Goal: Transaction & Acquisition: Purchase product/service

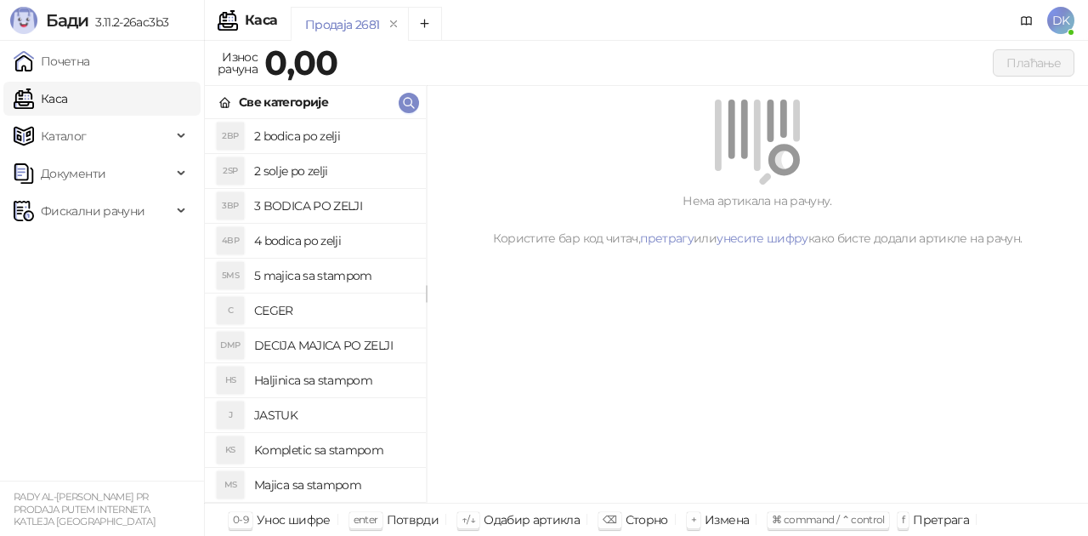
click at [310, 145] on h4 "2 bodica po zelji" at bounding box center [333, 135] width 158 height 27
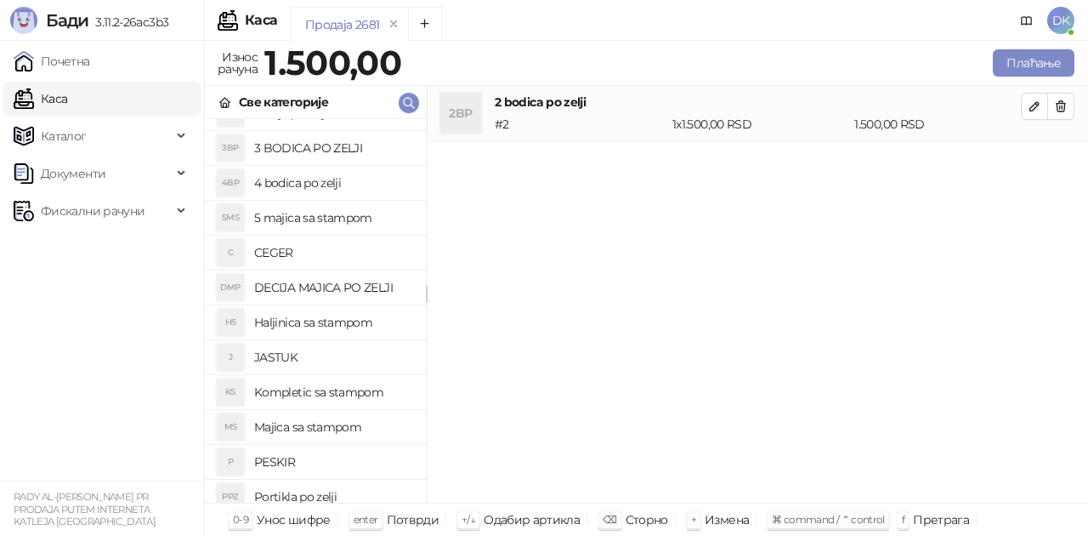
scroll to position [85, 0]
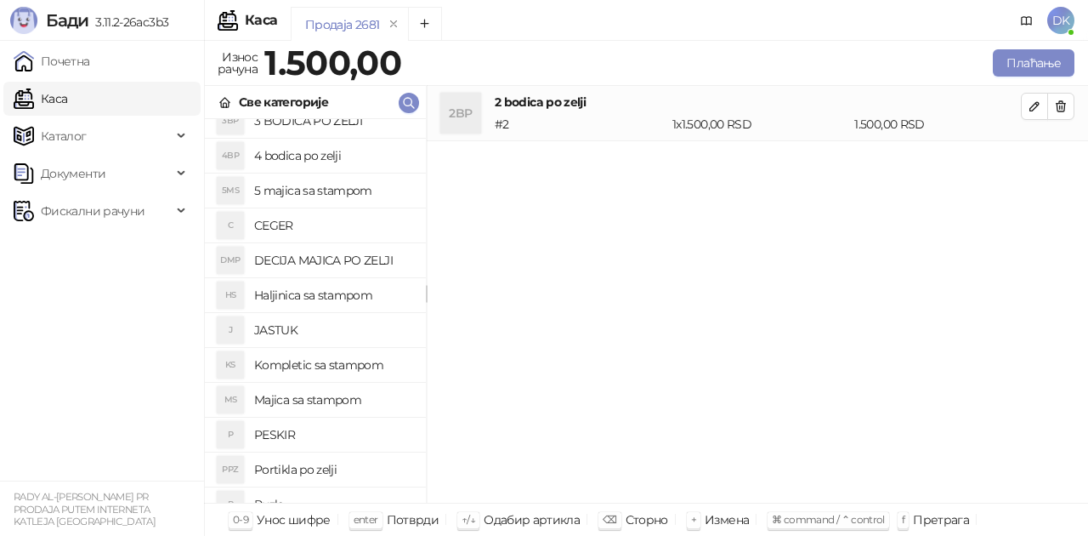
click at [320, 401] on h4 "Majica sa stampom" at bounding box center [333, 399] width 158 height 27
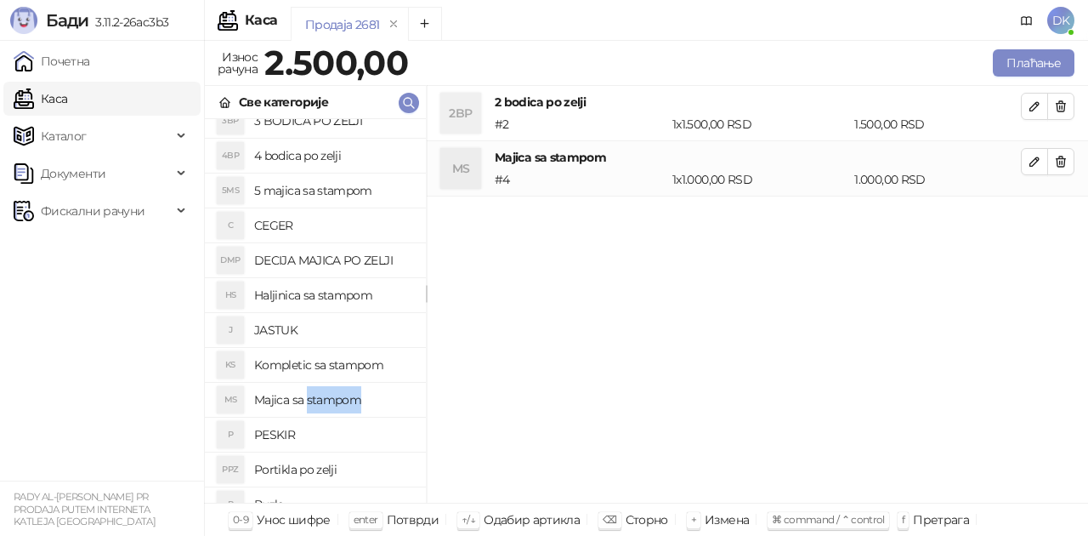
click at [320, 401] on h4 "Majica sa stampom" at bounding box center [333, 399] width 158 height 27
click at [1033, 168] on span "button" at bounding box center [1035, 161] width 14 height 16
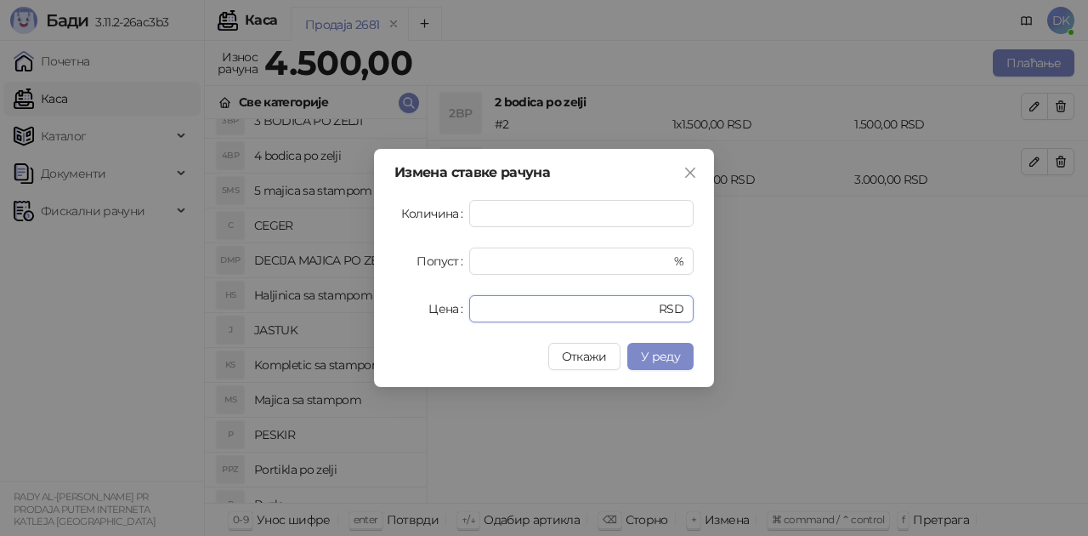
drag, startPoint x: 507, startPoint y: 305, endPoint x: 411, endPoint y: 303, distance: 95.2
click at [411, 303] on div "Цена **** RSD" at bounding box center [543, 308] width 299 height 27
drag, startPoint x: 491, startPoint y: 211, endPoint x: 428, endPoint y: 211, distance: 62.9
click at [428, 211] on div "Количина *" at bounding box center [543, 213] width 299 height 27
type input "*"
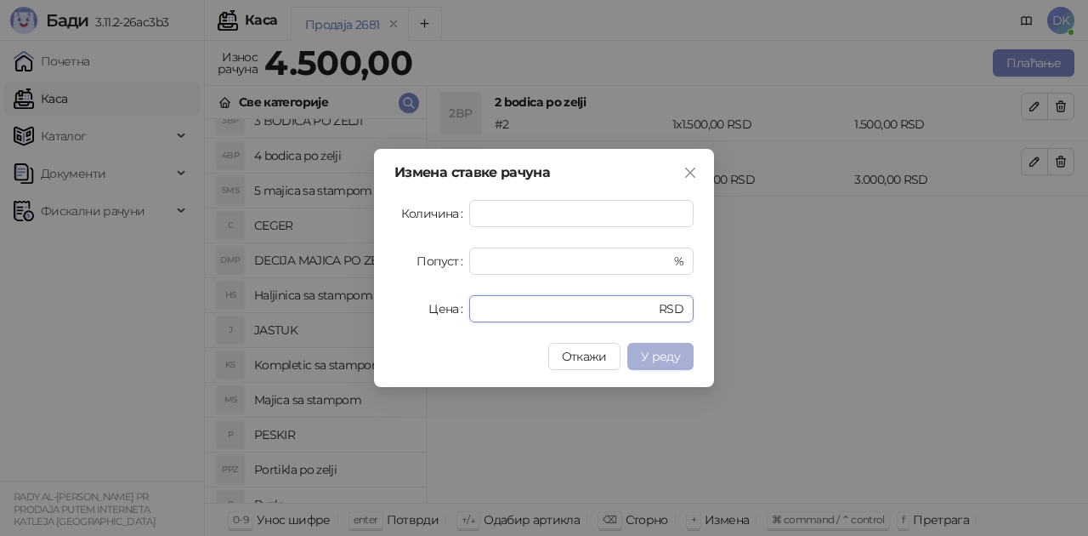
type input "****"
click at [672, 351] on span "У реду" at bounding box center [660, 356] width 39 height 15
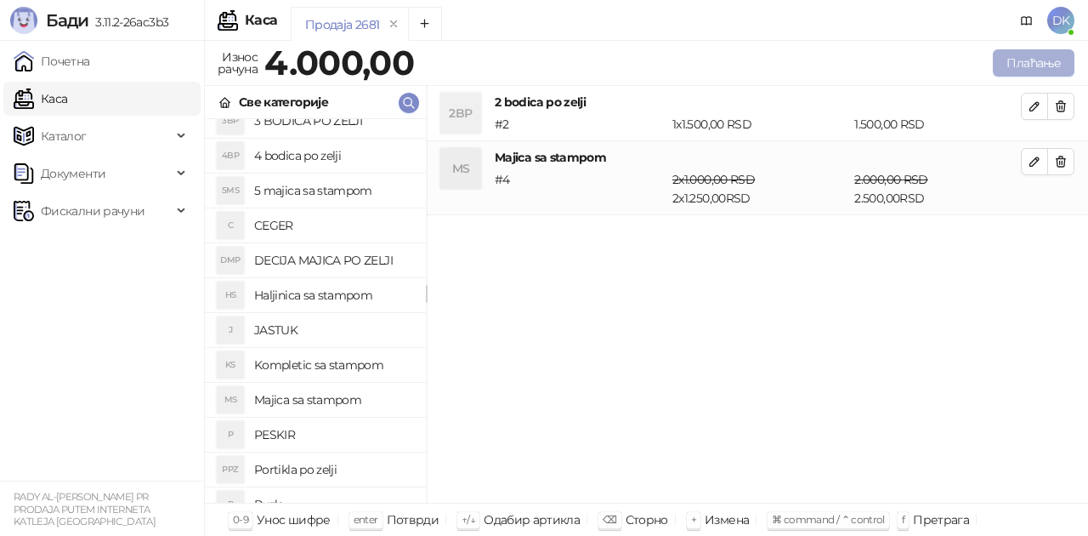
click at [1045, 70] on button "Плаћање" at bounding box center [1034, 62] width 82 height 27
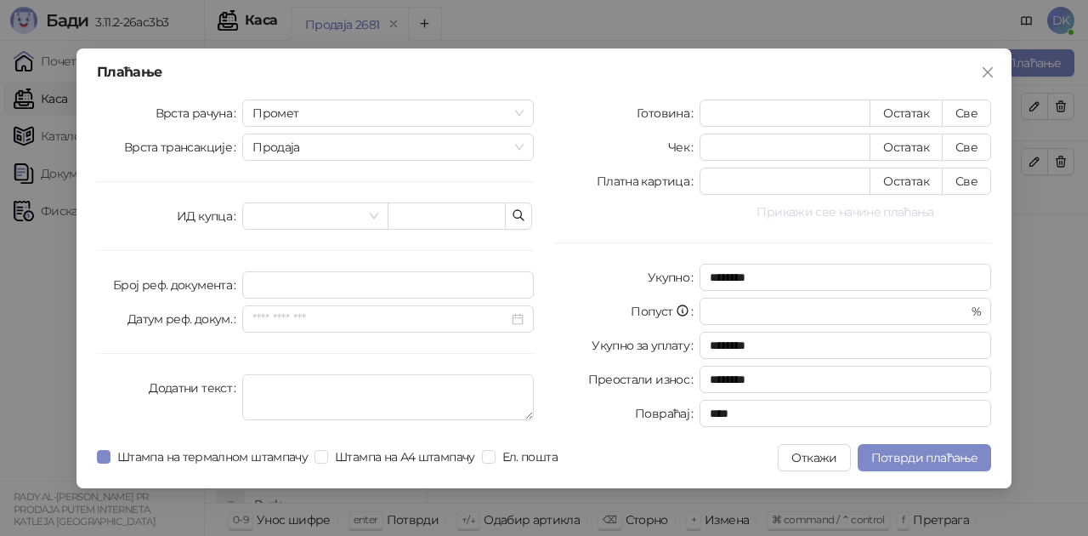
click at [858, 216] on button "Прикажи све начине плаћања" at bounding box center [846, 211] width 292 height 20
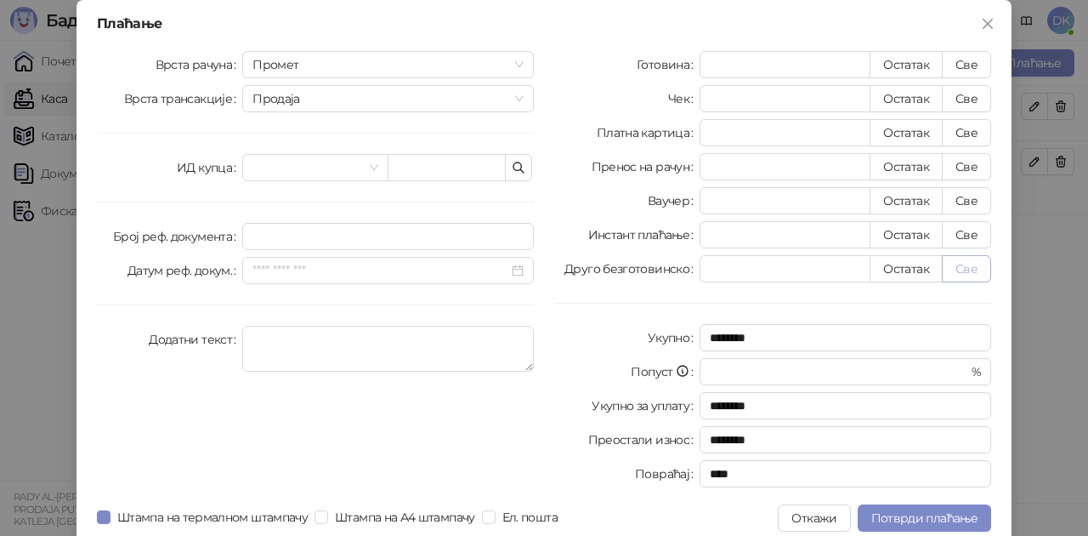
click at [946, 266] on button "Све" at bounding box center [966, 268] width 49 height 27
type input "****"
click at [915, 512] on span "Потврди плаћање" at bounding box center [924, 517] width 106 height 15
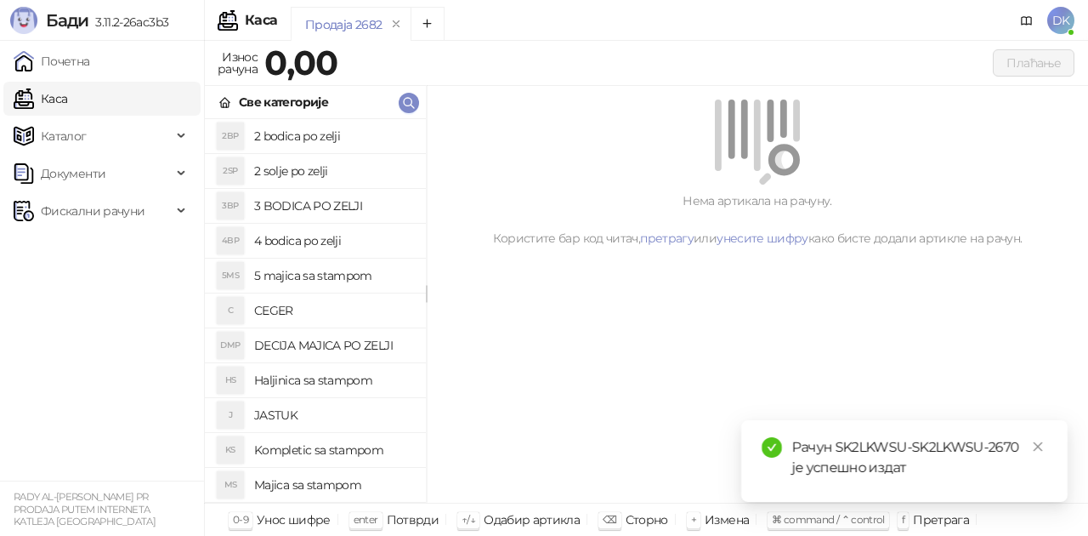
click at [367, 139] on h4 "2 bodica po zelji" at bounding box center [333, 135] width 158 height 27
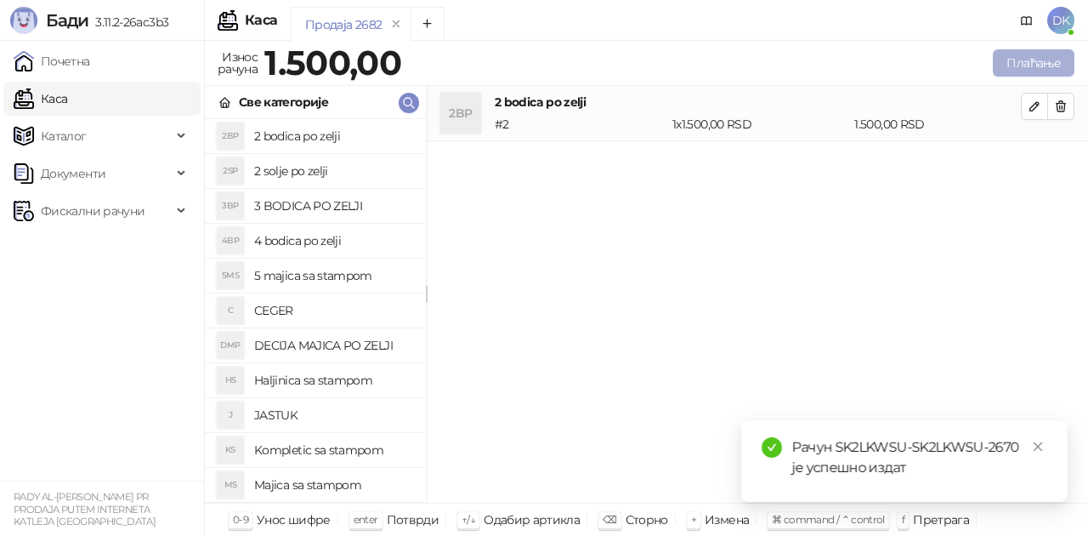
click at [1023, 64] on button "Плаћање" at bounding box center [1034, 62] width 82 height 27
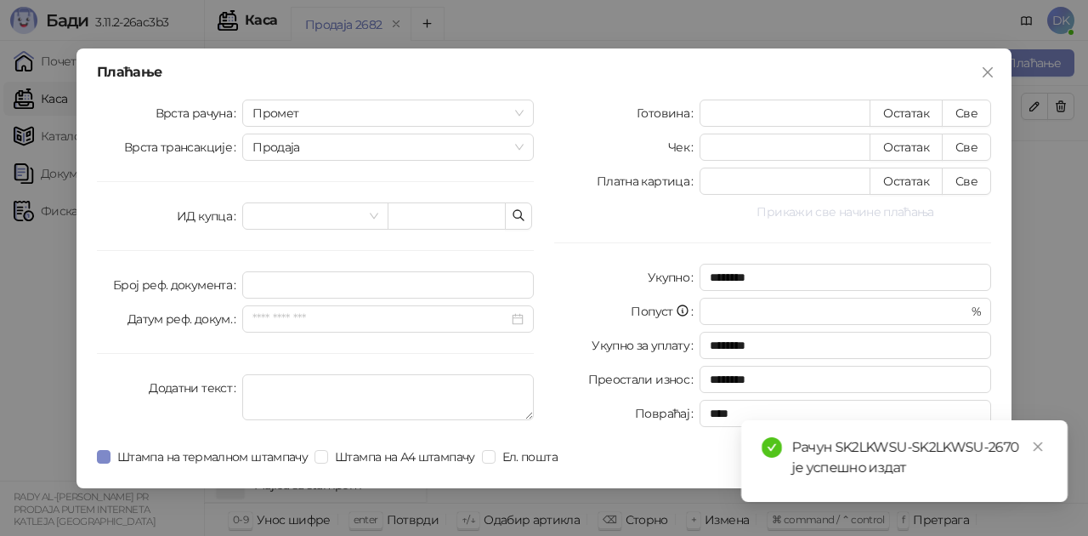
click at [860, 210] on button "Прикажи све начине плаћања" at bounding box center [846, 211] width 292 height 20
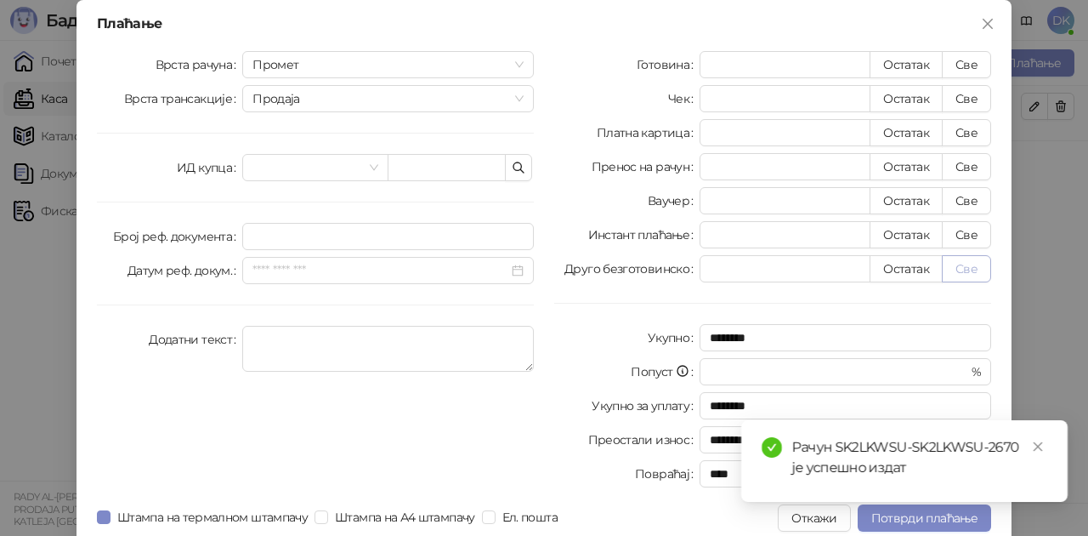
click at [958, 272] on button "Све" at bounding box center [966, 268] width 49 height 27
type input "****"
click at [903, 520] on span "Потврди плаћање" at bounding box center [924, 517] width 106 height 15
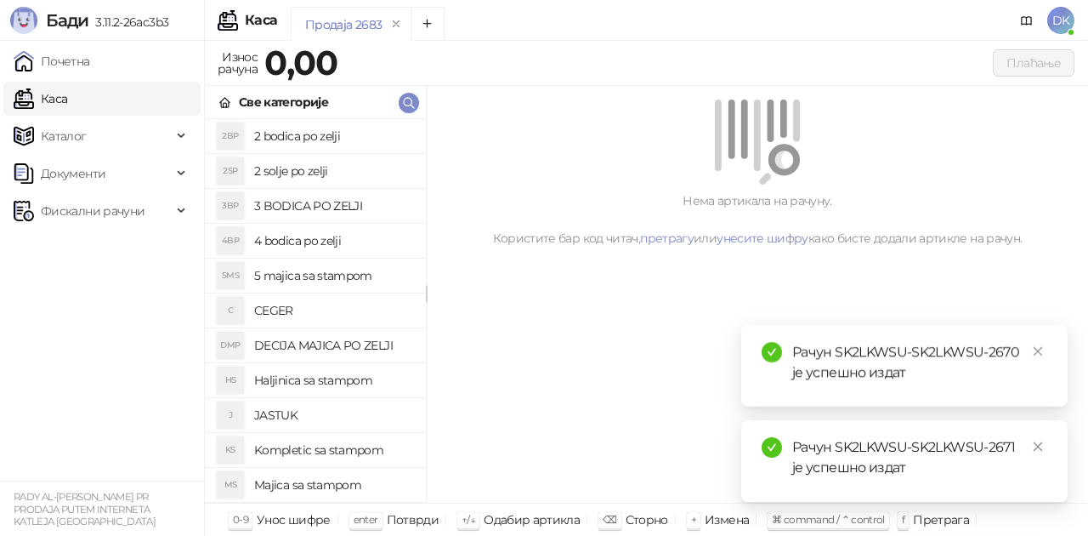
click at [281, 130] on h4 "2 bodica po zelji" at bounding box center [333, 135] width 158 height 27
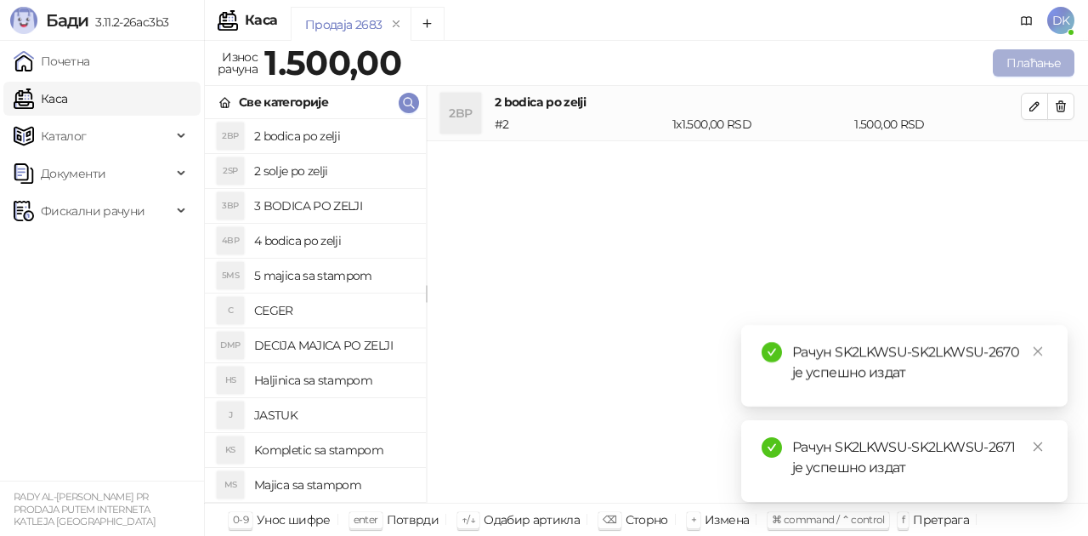
click at [1012, 54] on button "Плаћање" at bounding box center [1034, 62] width 82 height 27
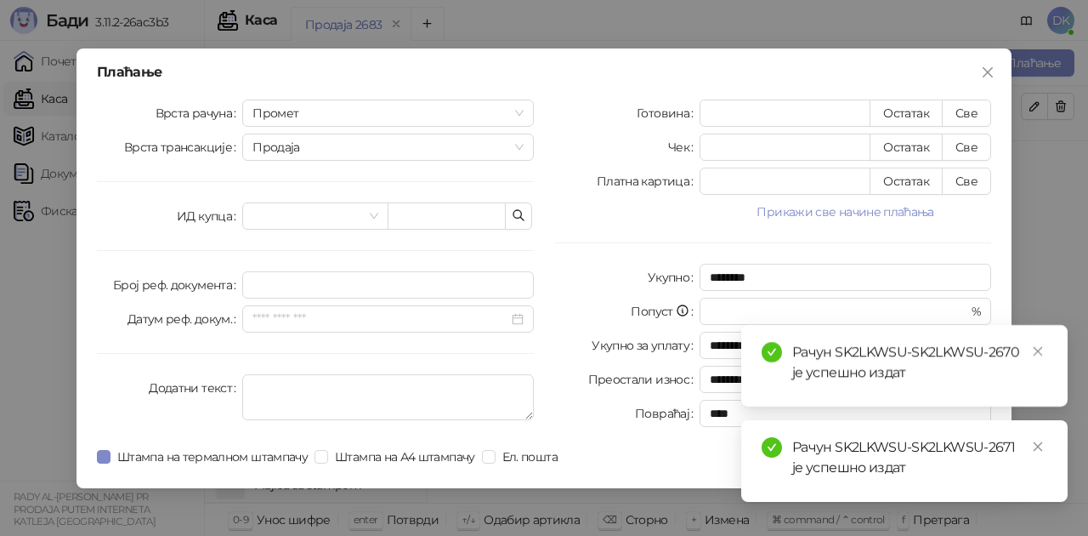
drag, startPoint x: 811, startPoint y: 213, endPoint x: 833, endPoint y: 213, distance: 22.1
click at [811, 212] on button "Прикажи све начине плаћања" at bounding box center [846, 211] width 292 height 20
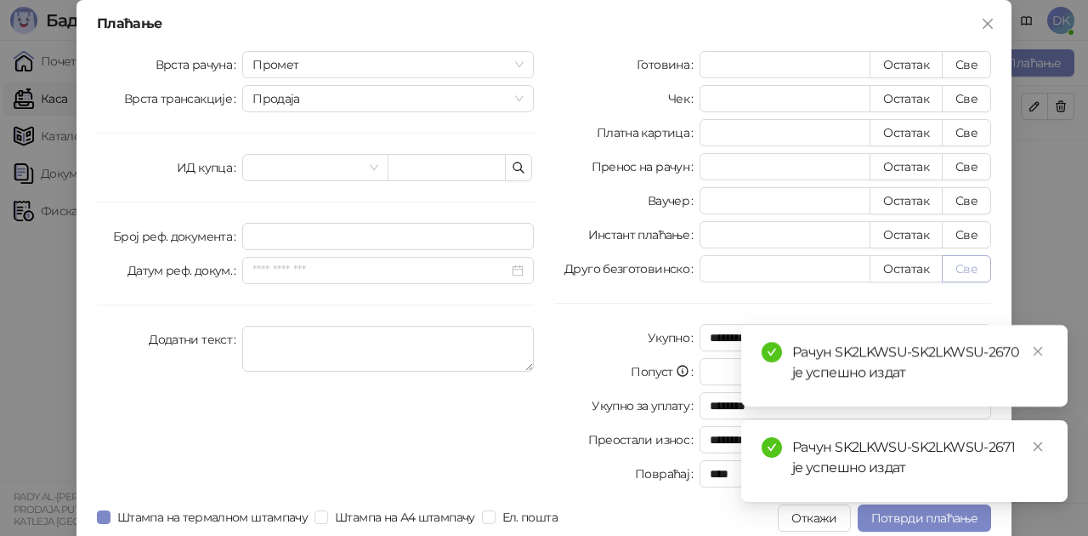
click at [972, 275] on button "Све" at bounding box center [966, 268] width 49 height 27
type input "****"
click at [923, 515] on span "Потврди плаћање" at bounding box center [924, 517] width 106 height 15
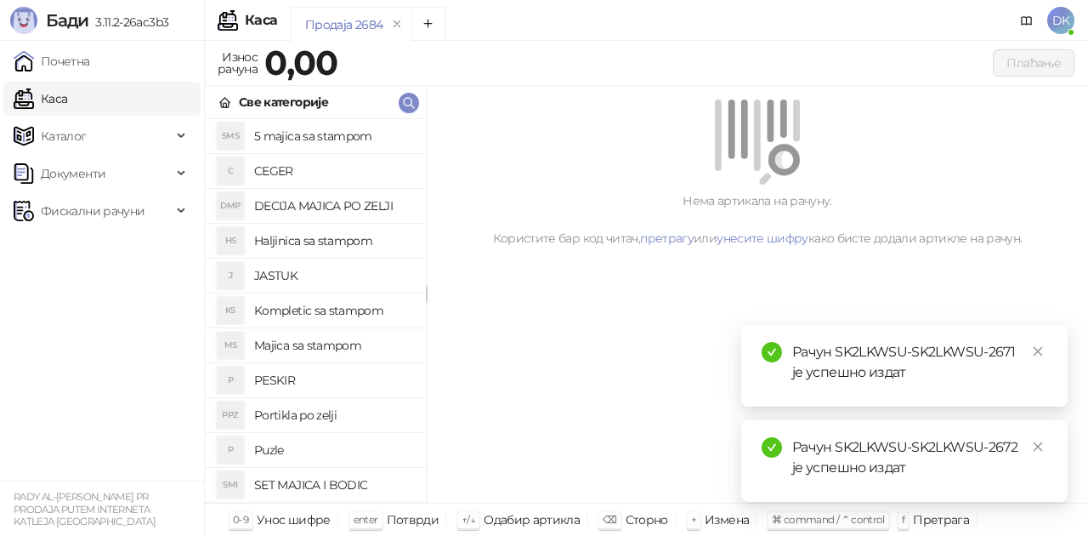
scroll to position [170, 0]
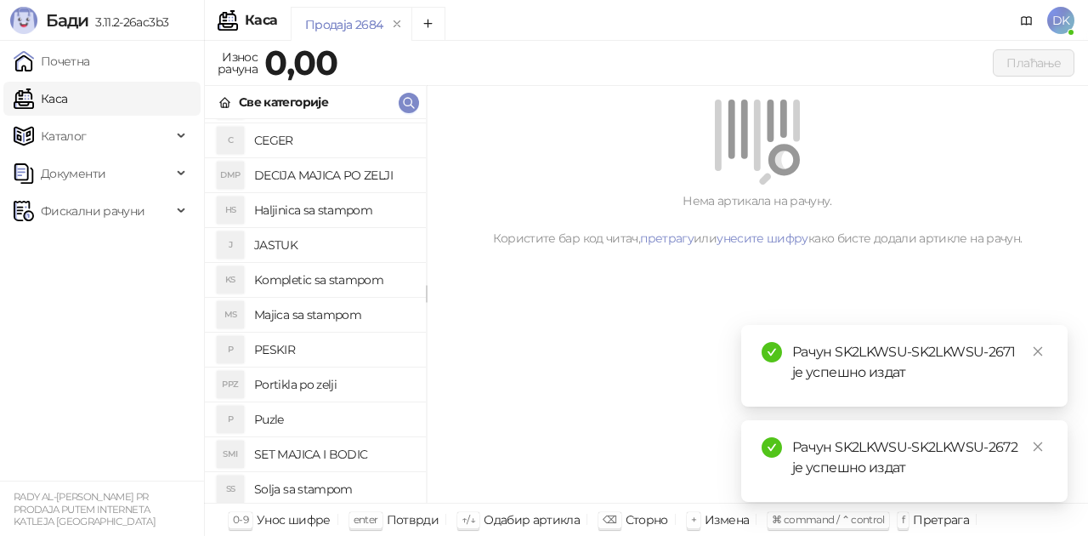
click at [323, 309] on h4 "Majica sa stampom" at bounding box center [333, 314] width 158 height 27
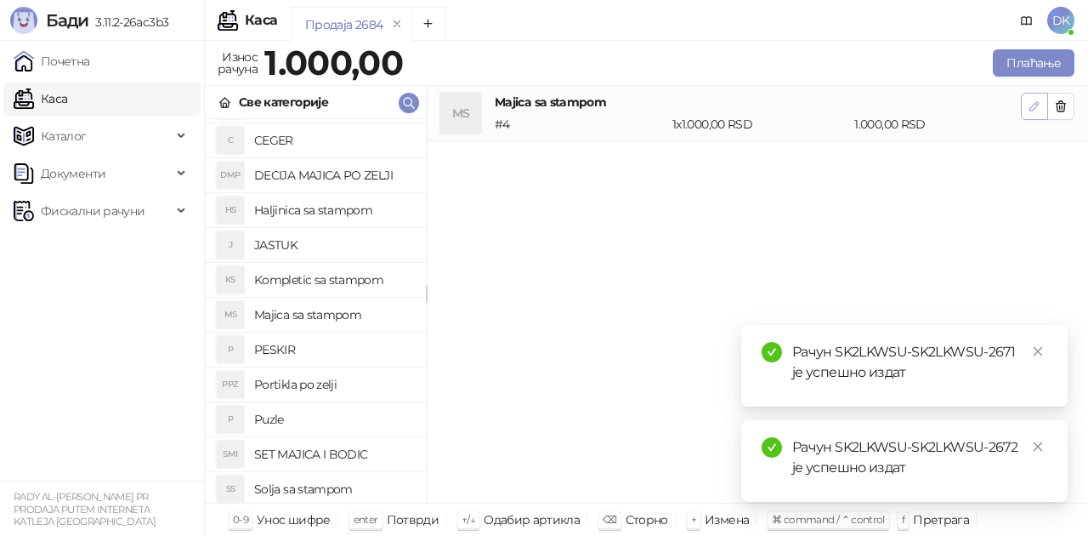
click at [1024, 108] on button "button" at bounding box center [1034, 106] width 27 height 27
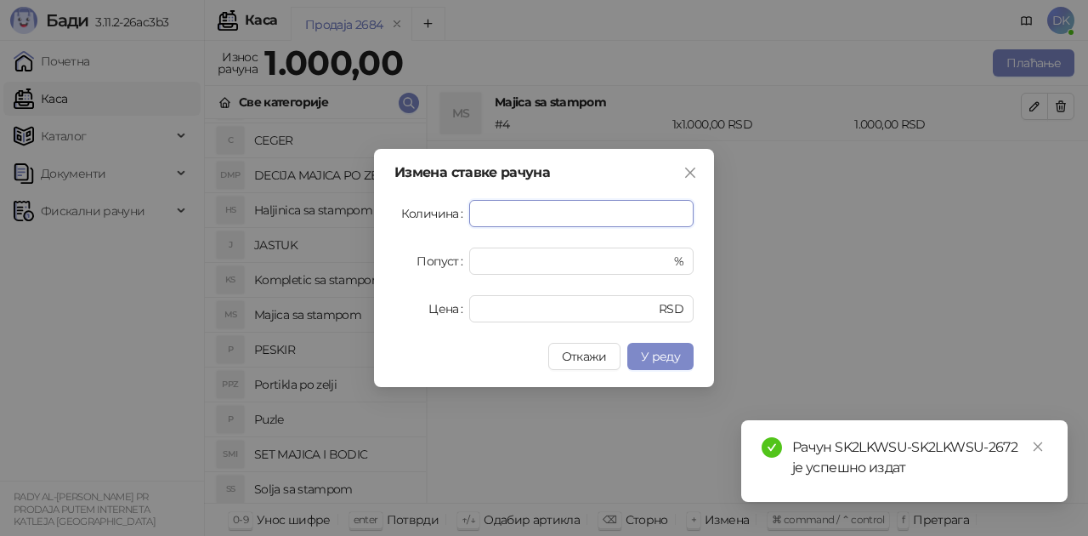
type input "*"
type input "****"
click at [671, 357] on span "У реду" at bounding box center [660, 356] width 39 height 15
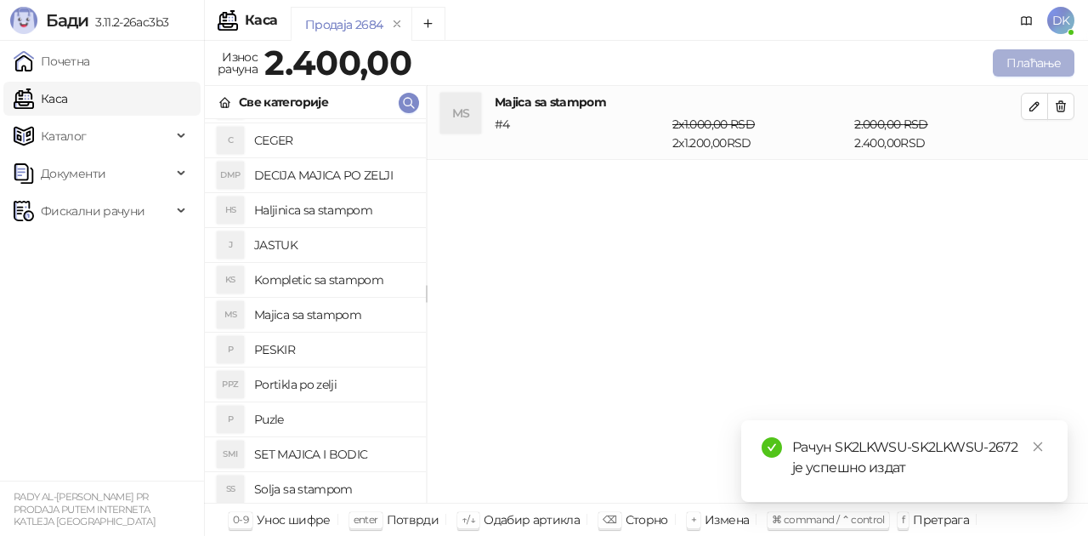
click at [1013, 64] on button "Плаћање" at bounding box center [1034, 62] width 82 height 27
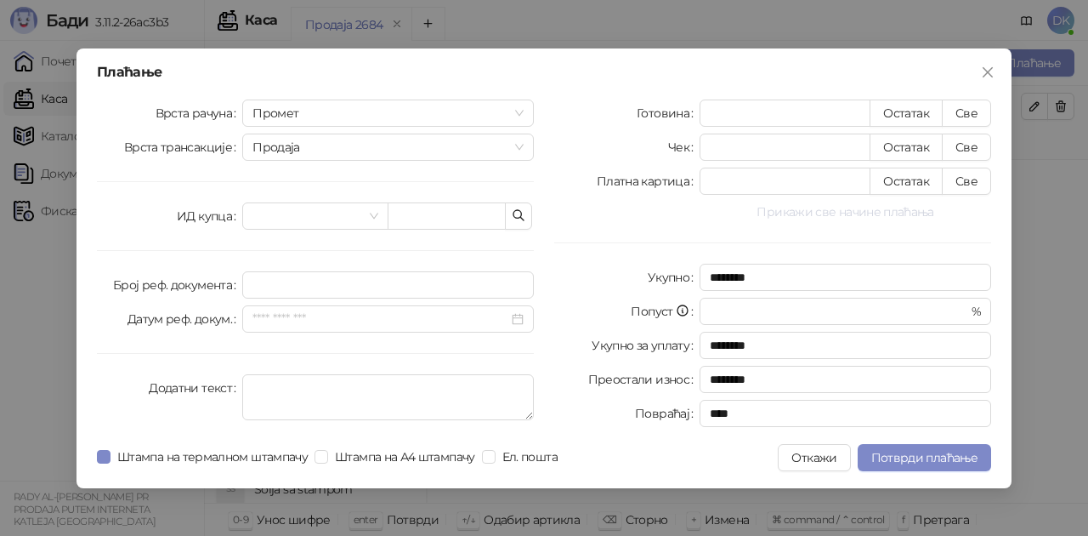
click at [875, 207] on button "Прикажи све начине плаћања" at bounding box center [846, 211] width 292 height 20
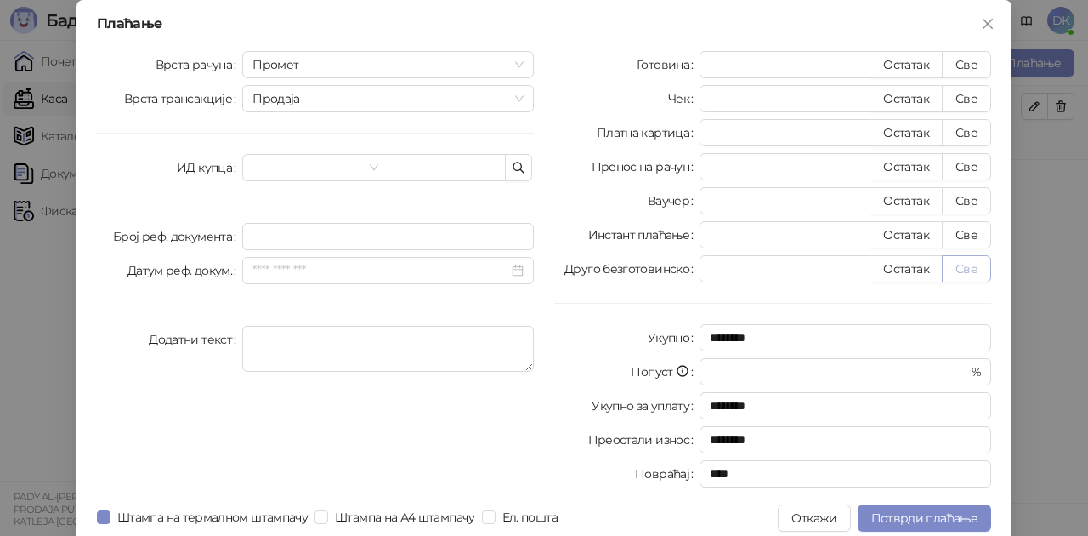
click at [949, 270] on button "Све" at bounding box center [966, 268] width 49 height 27
type input "****"
click at [920, 512] on span "Потврди плаћање" at bounding box center [924, 517] width 106 height 15
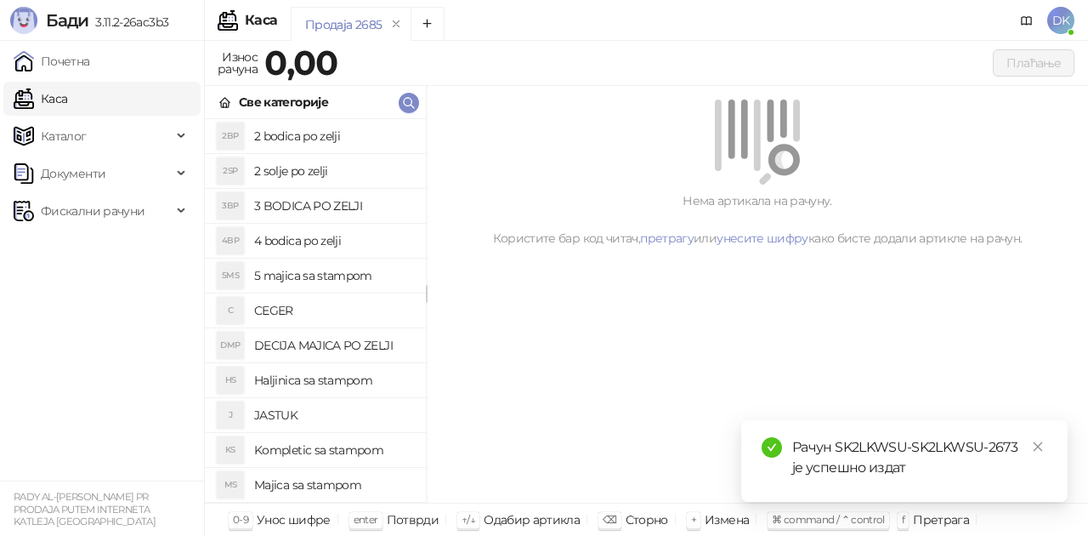
scroll to position [85, 0]
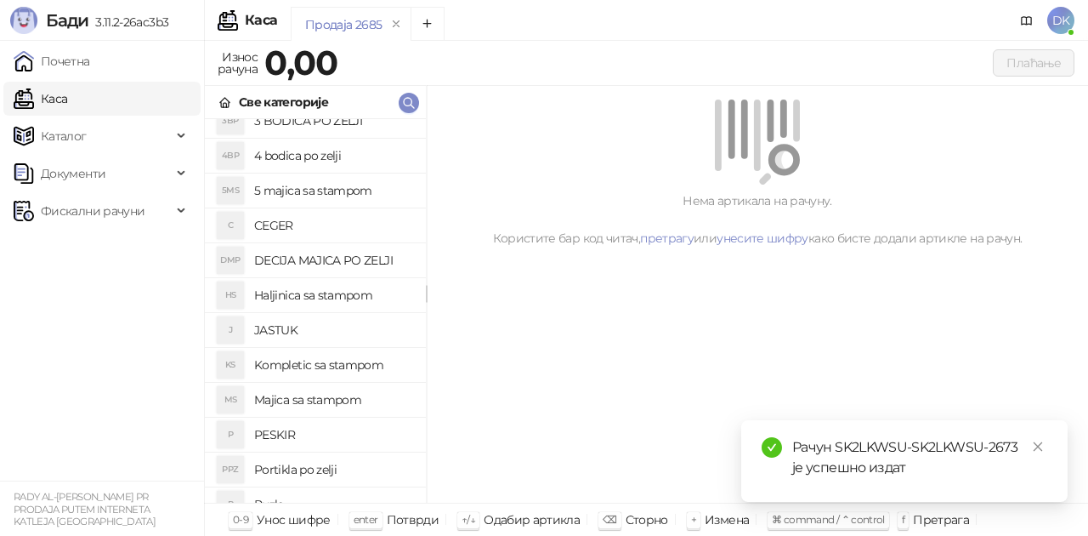
click at [323, 406] on h4 "Majica sa stampom" at bounding box center [333, 399] width 158 height 27
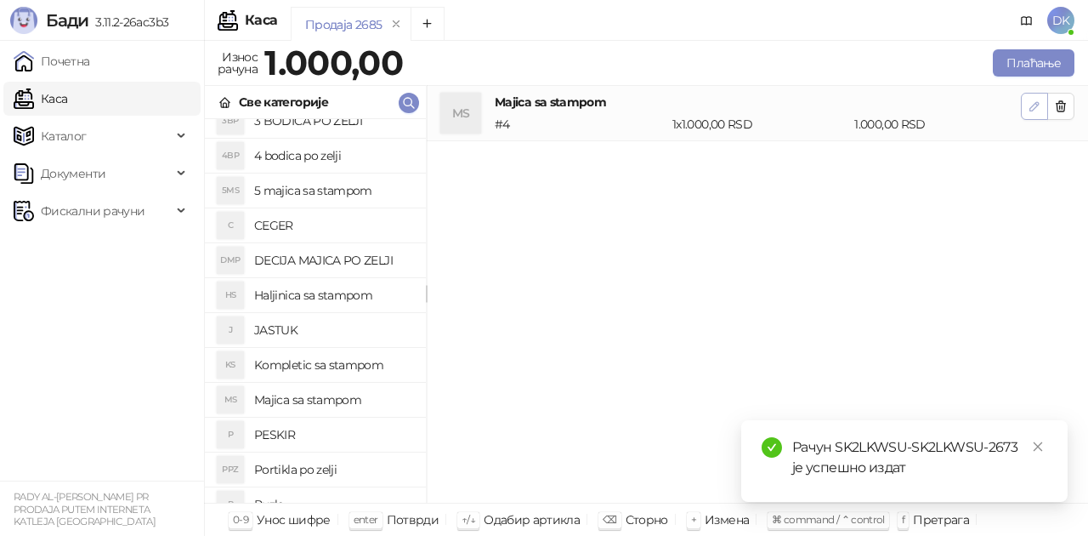
click at [1027, 106] on button "button" at bounding box center [1034, 106] width 27 height 27
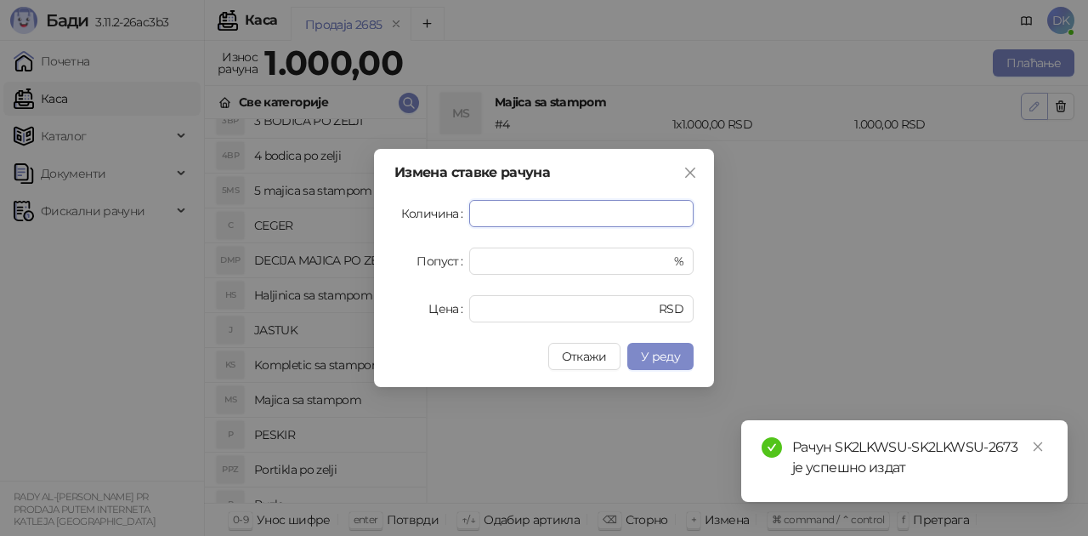
type input "*"
type input "****"
click at [659, 349] on span "У реду" at bounding box center [660, 356] width 39 height 15
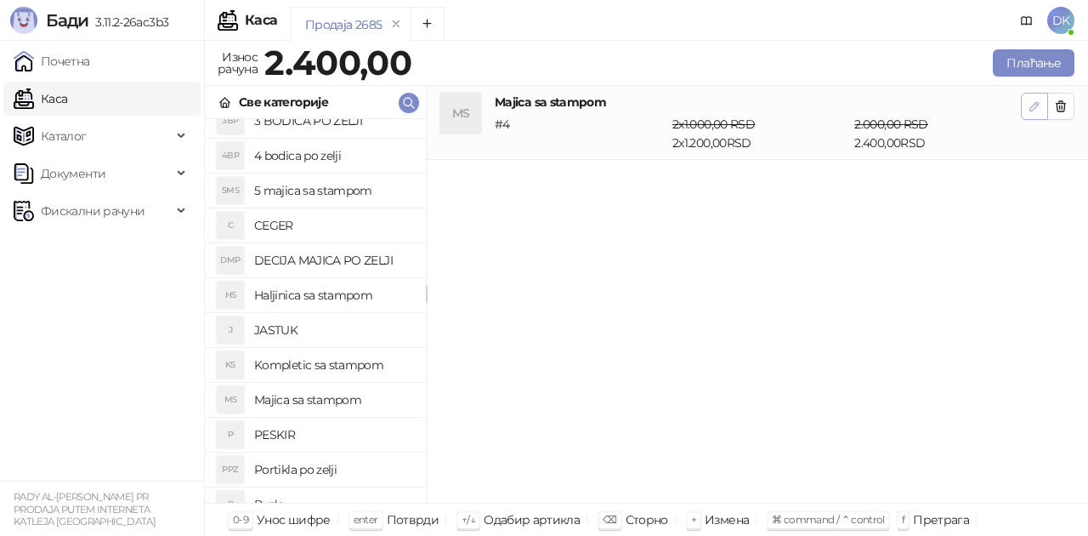
click at [1046, 104] on button "button" at bounding box center [1034, 106] width 27 height 27
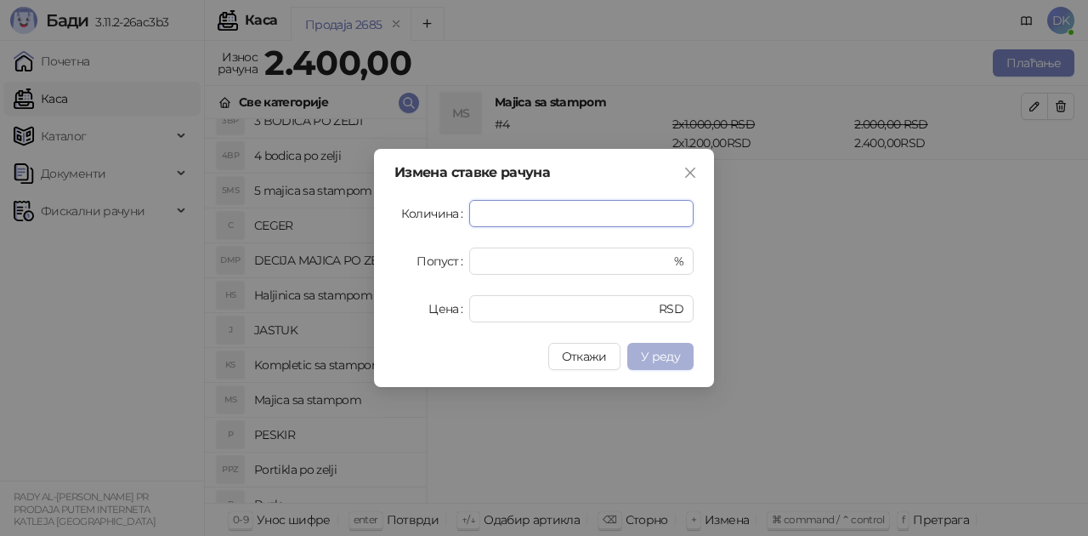
type input "*"
click at [654, 366] on button "У реду" at bounding box center [660, 356] width 66 height 27
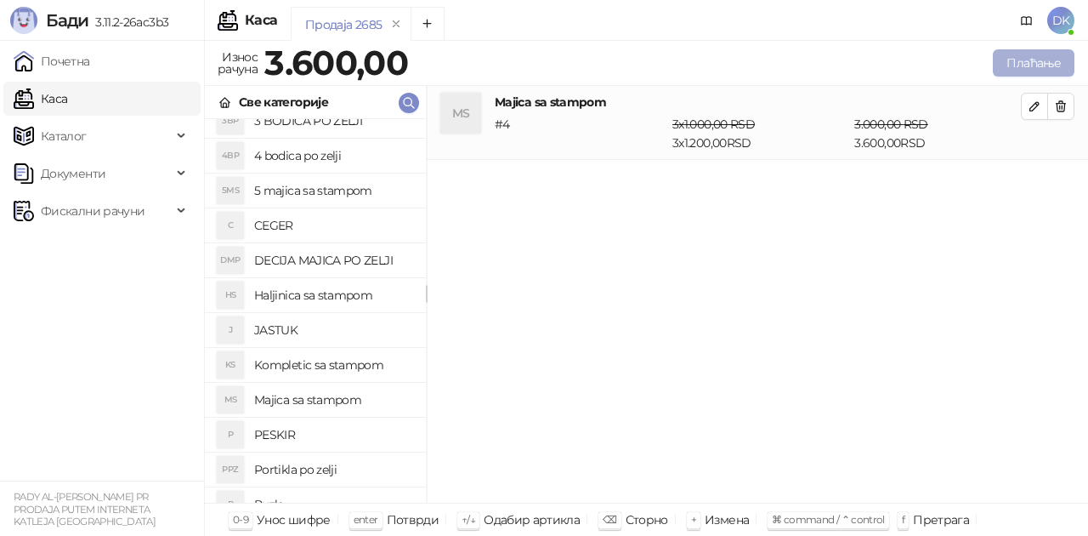
click at [1022, 65] on button "Плаћање" at bounding box center [1034, 62] width 82 height 27
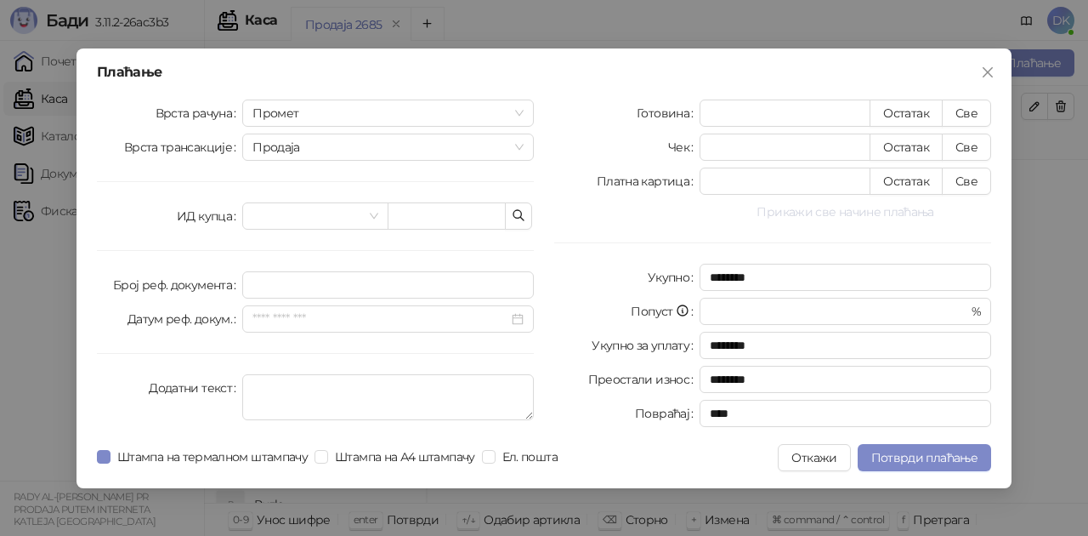
click at [831, 215] on button "Прикажи све начине плаћања" at bounding box center [846, 211] width 292 height 20
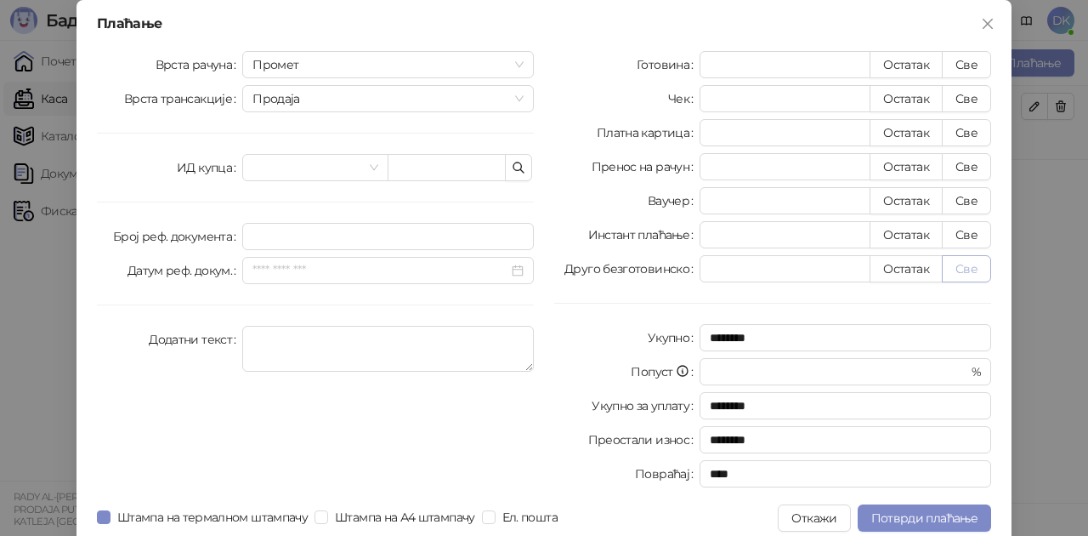
click at [959, 269] on button "Све" at bounding box center [966, 268] width 49 height 27
type input "****"
click at [910, 524] on span "Потврди плаћање" at bounding box center [924, 517] width 106 height 15
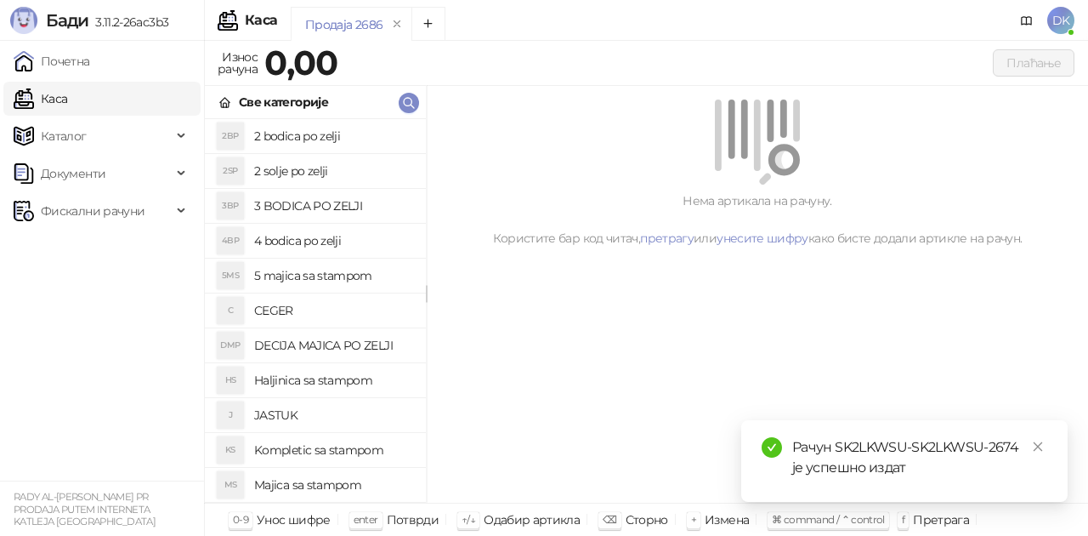
click at [298, 236] on h4 "4 bodica po zelji" at bounding box center [333, 240] width 158 height 27
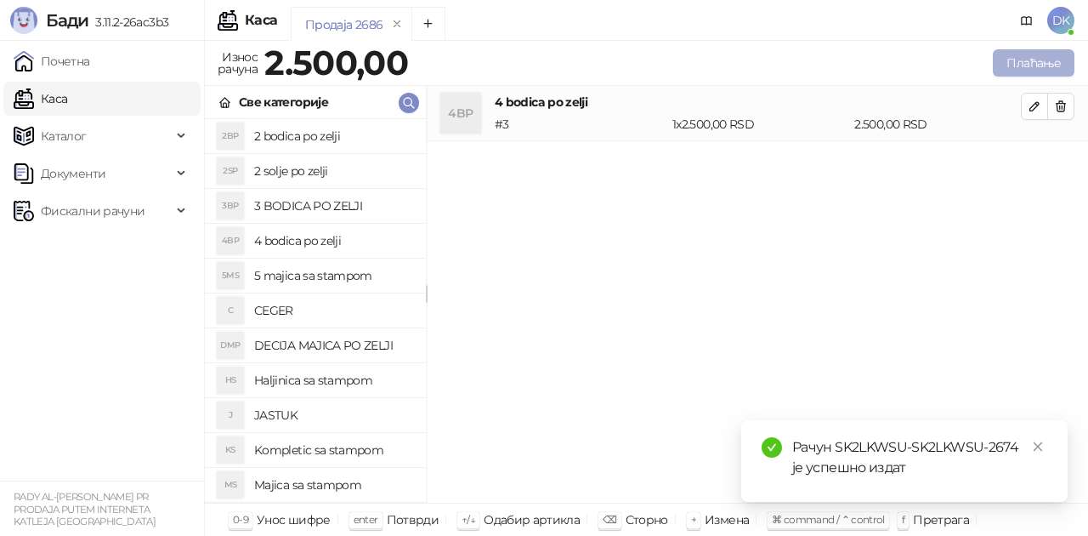
click at [1035, 56] on button "Плаћање" at bounding box center [1034, 62] width 82 height 27
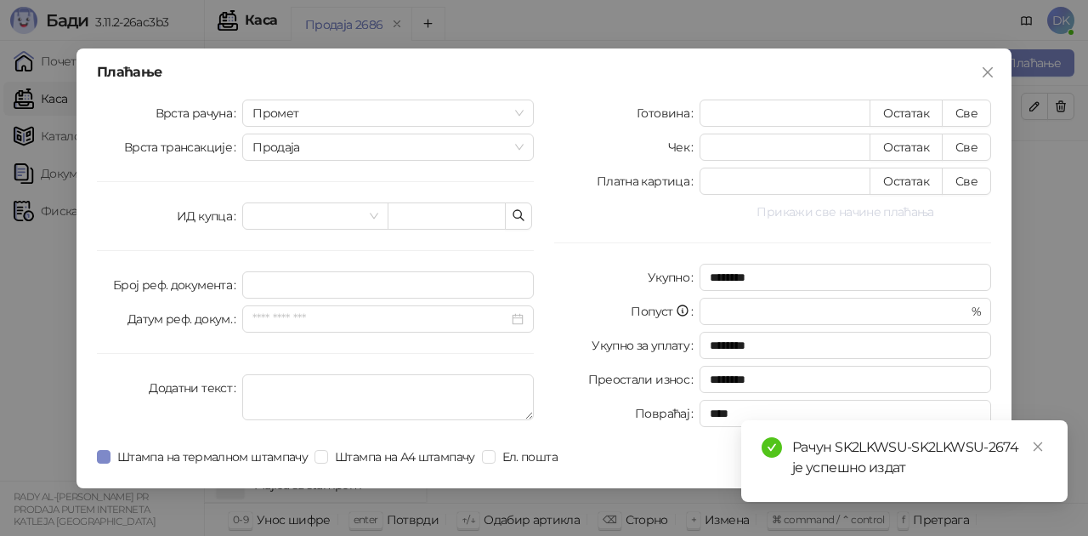
click at [804, 211] on button "Прикажи све начине плаћања" at bounding box center [846, 211] width 292 height 20
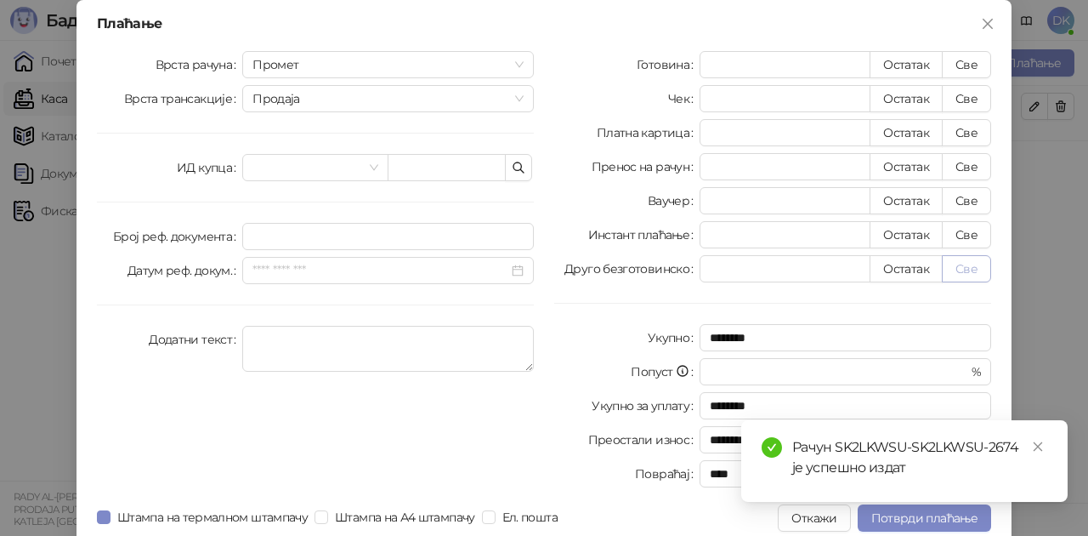
click at [959, 278] on button "Све" at bounding box center [966, 268] width 49 height 27
type input "****"
click at [895, 519] on span "Потврди плаћање" at bounding box center [924, 517] width 106 height 15
